Goal: Navigation & Orientation: Understand site structure

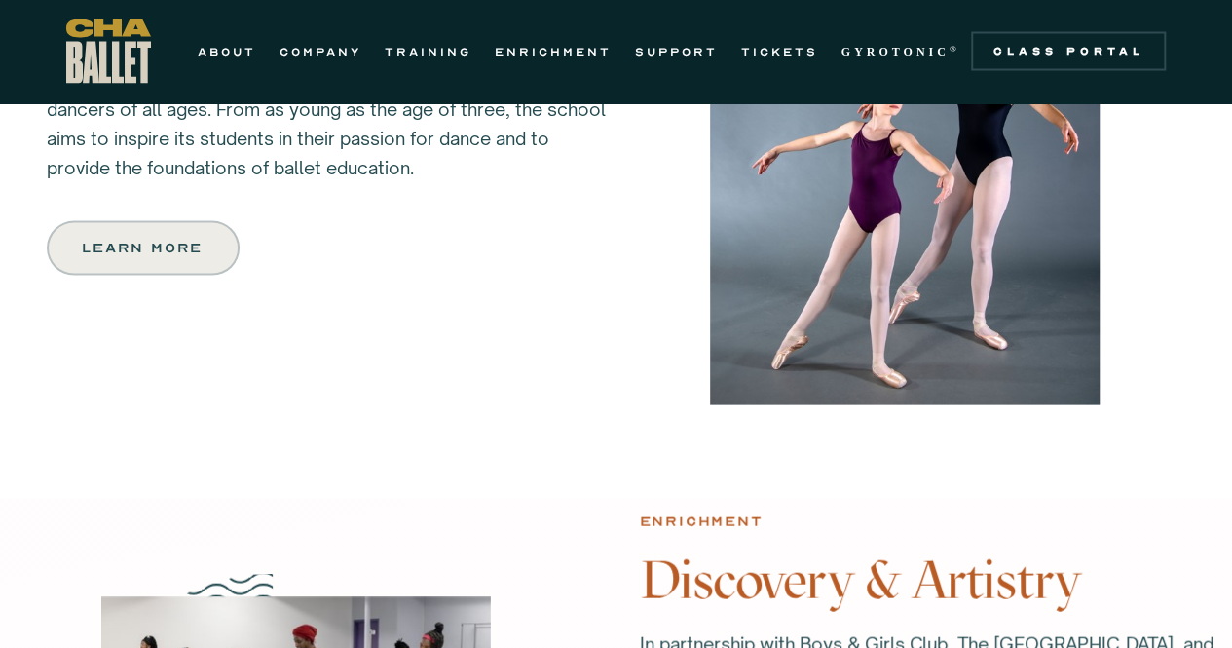
scroll to position [191, 0]
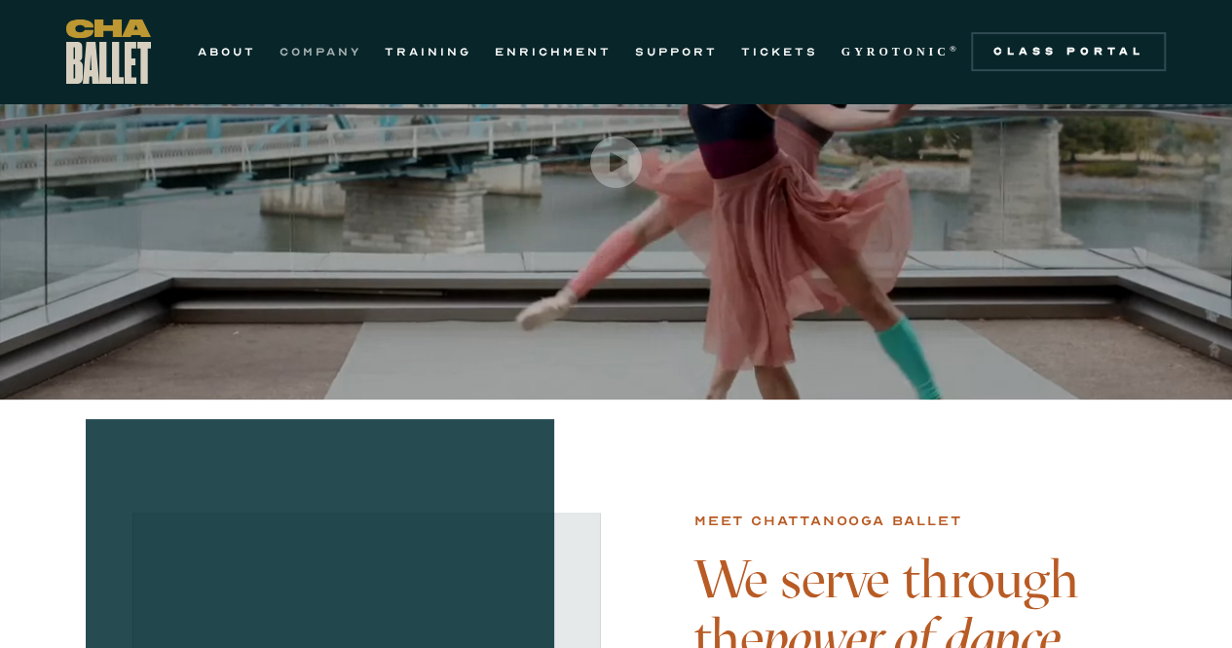
click at [362, 42] on nav "ABOUT COMPANY TRAINING ENRICHMENT SUPPORT TICKETS GYROTONIC ® Information Style…" at bounding box center [579, 51] width 786 height 23
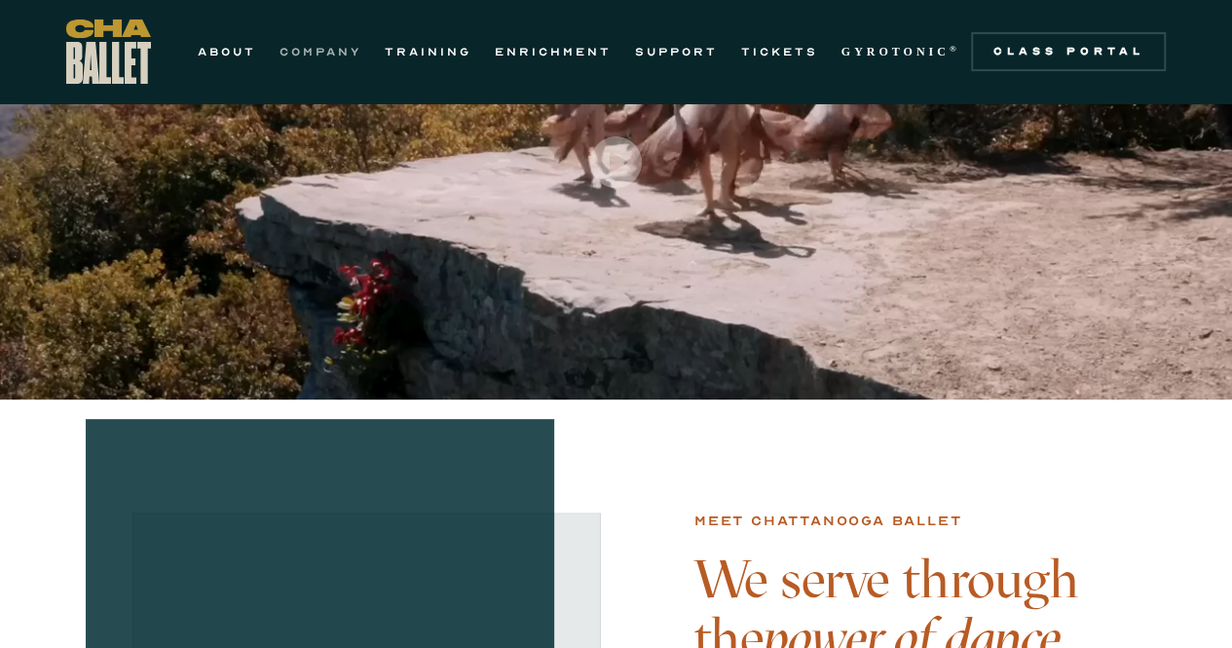
click at [314, 49] on link "COMPANY" at bounding box center [320, 51] width 82 height 23
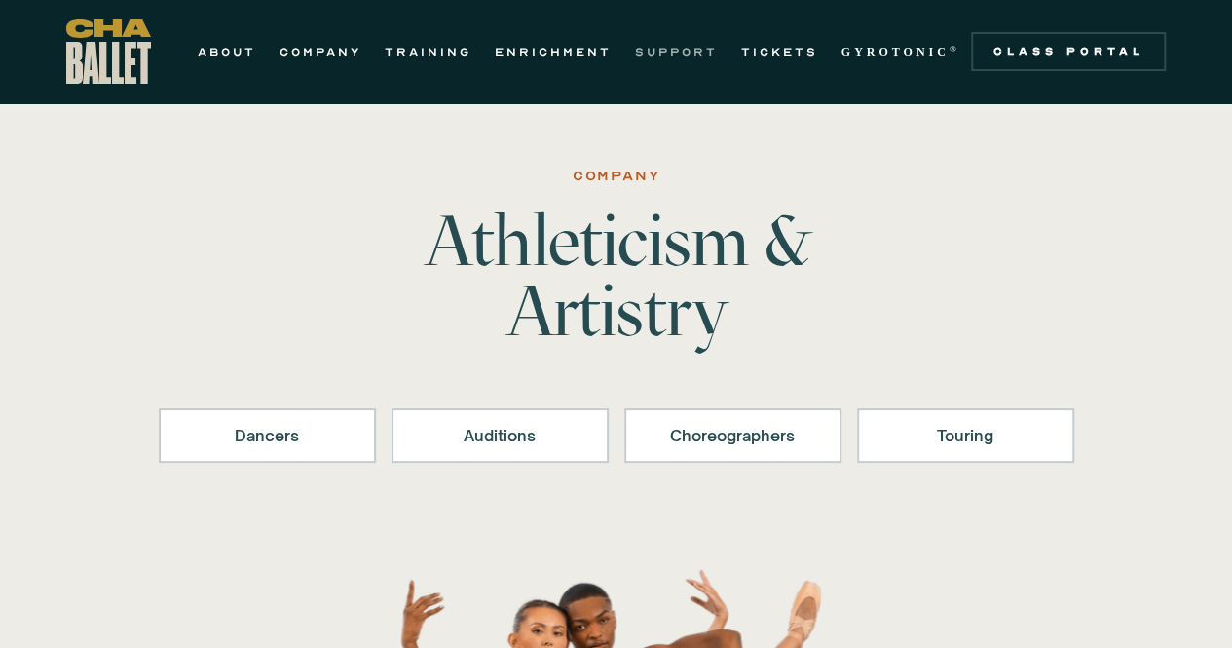
click at [669, 50] on link "SUPPORT" at bounding box center [676, 51] width 83 height 23
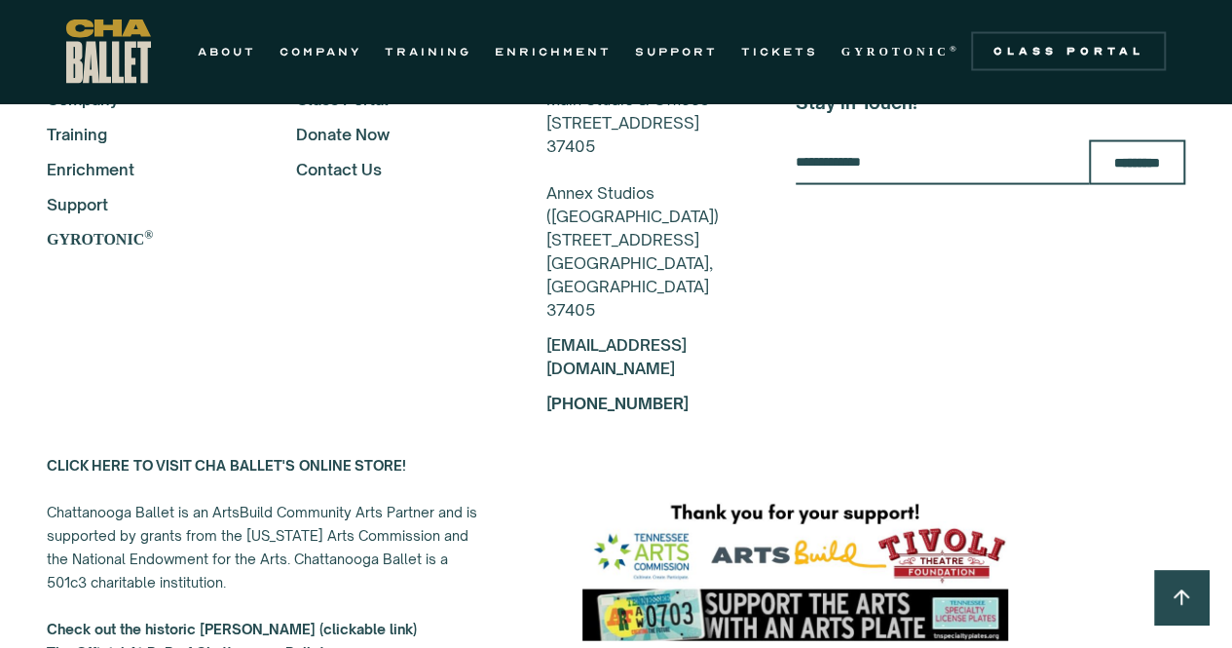
scroll to position [5650, 0]
